Goal: Task Accomplishment & Management: Manage account settings

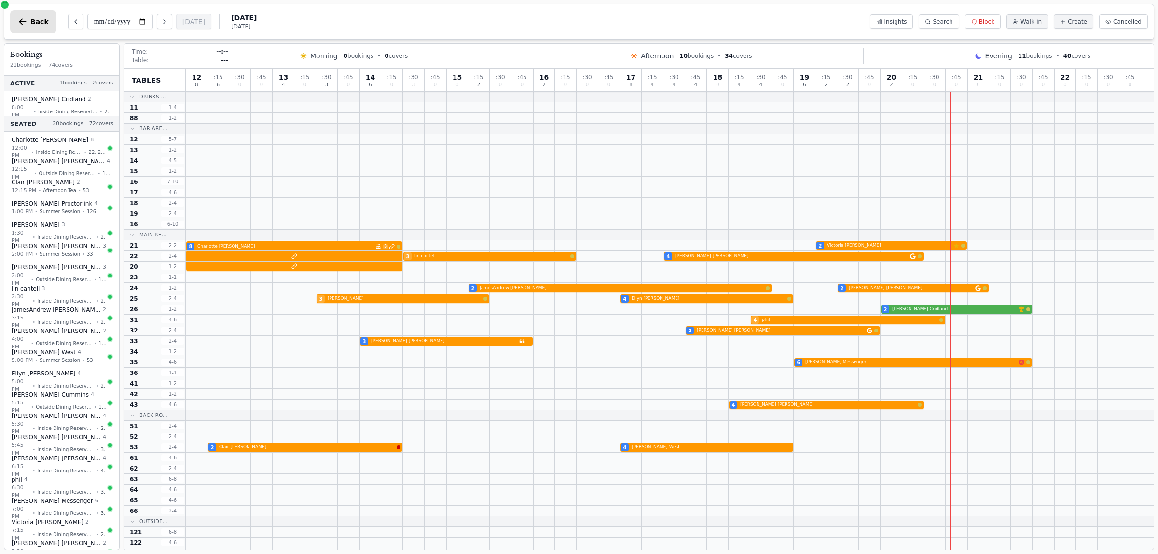
click at [34, 25] on span "Back" at bounding box center [39, 21] width 18 height 7
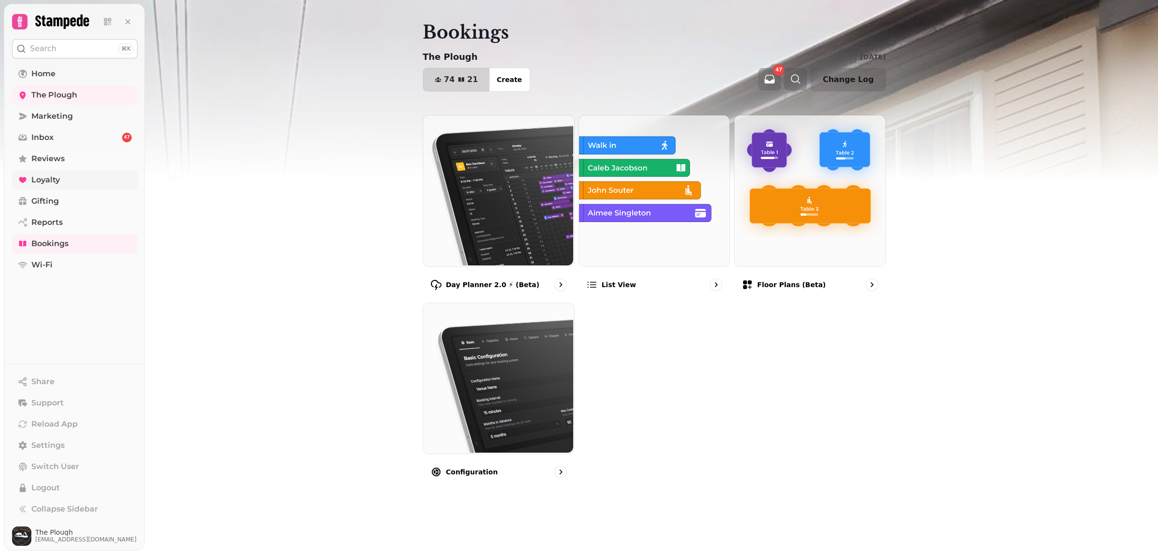
click at [50, 179] on span "Loyalty" at bounding box center [45, 180] width 28 height 12
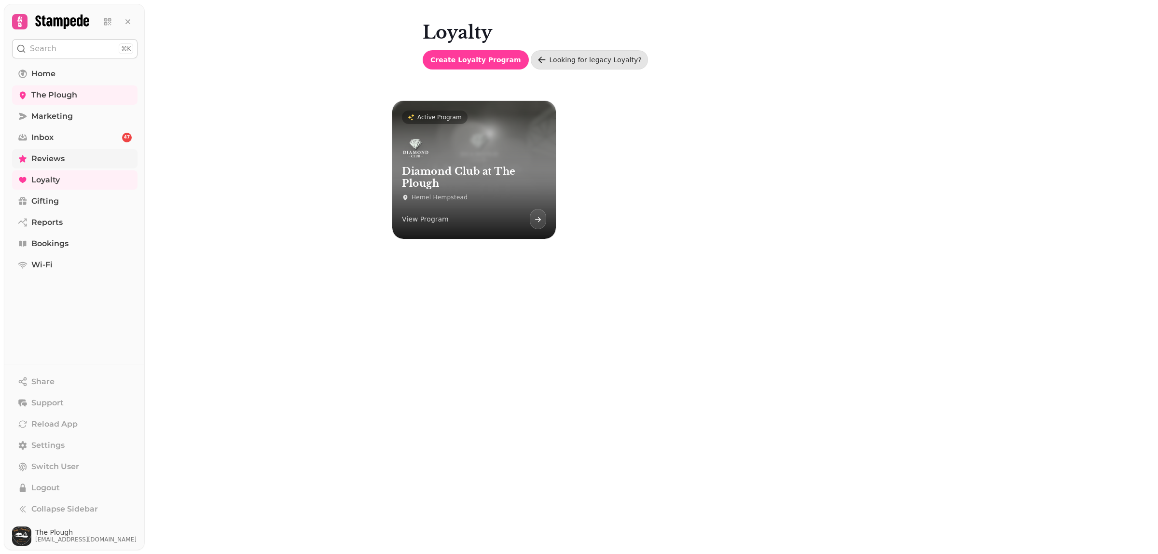
click at [41, 156] on span "Reviews" at bounding box center [47, 159] width 33 height 12
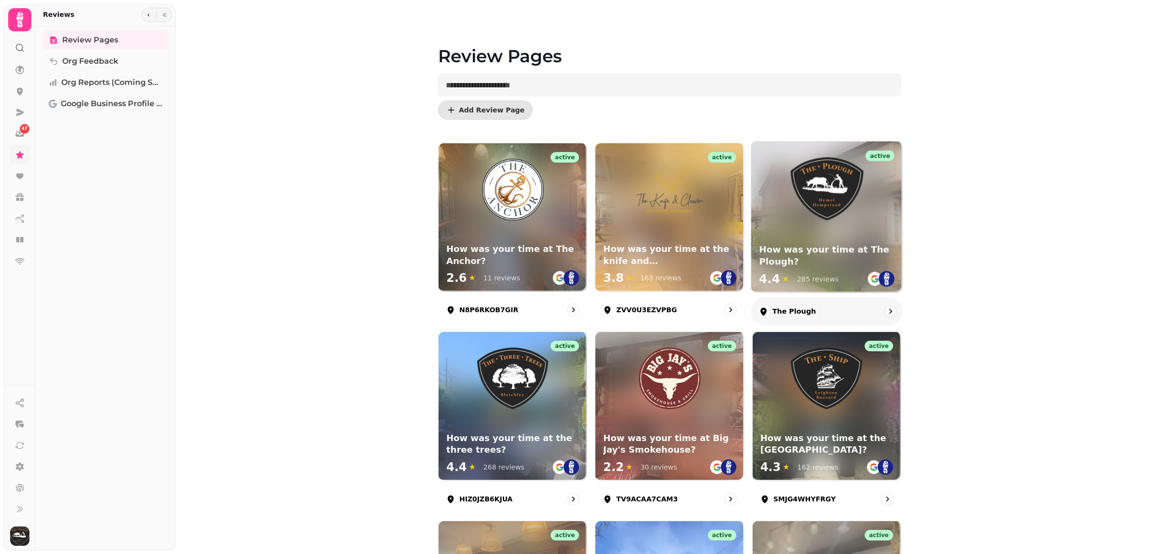
click at [810, 223] on div "active How was your time at The Plough? 4.4 ★ 285 reviews" at bounding box center [826, 216] width 151 height 151
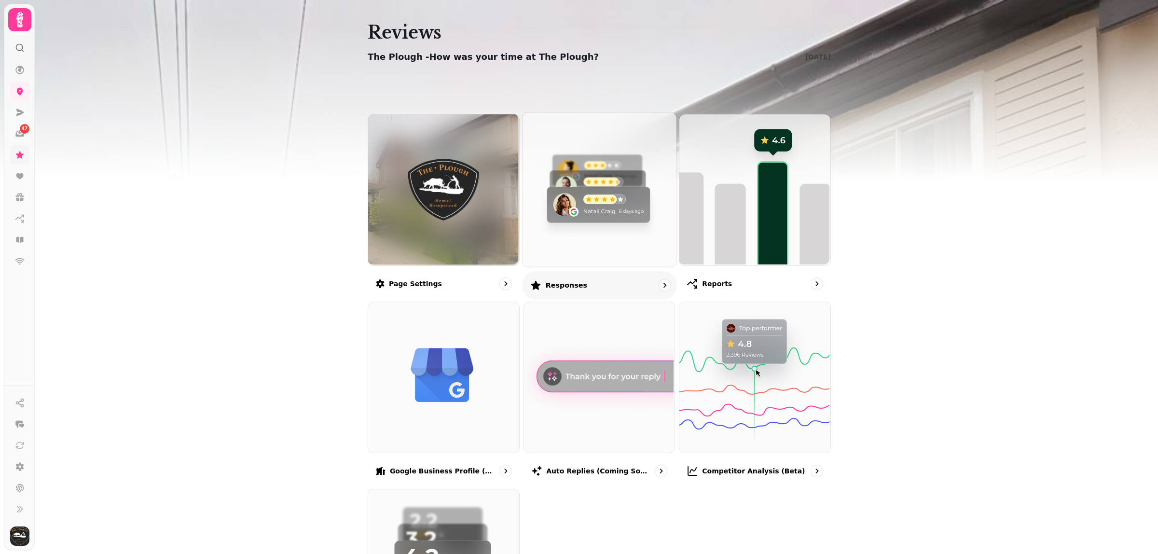
click at [589, 231] on img at bounding box center [598, 188] width 154 height 154
